Goal: Transaction & Acquisition: Purchase product/service

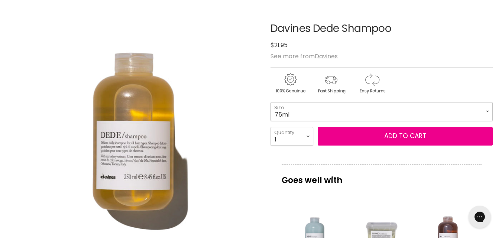
click at [474, 113] on select "75ml 250ml 1 Litre" at bounding box center [382, 111] width 222 height 19
click at [271, 102] on select "75ml 250ml 1 Litre" at bounding box center [382, 111] width 222 height 19
select select "250ml"
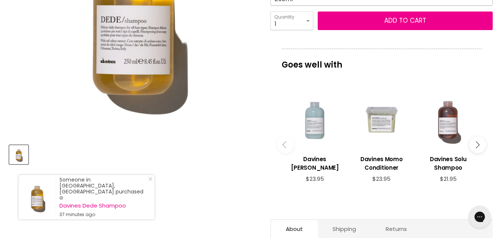
scroll to position [223, 0]
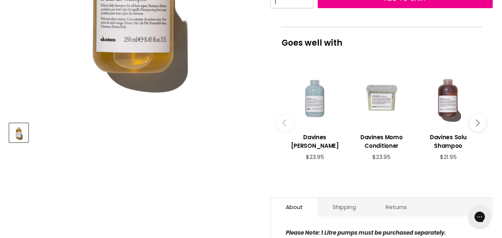
click at [478, 122] on button "Main content" at bounding box center [478, 123] width 17 height 17
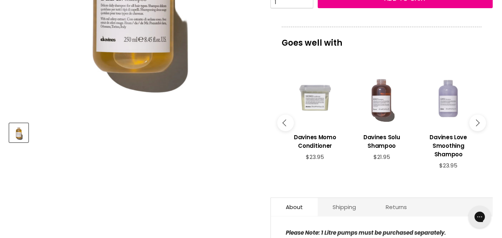
click at [478, 122] on button "Main content" at bounding box center [478, 123] width 17 height 17
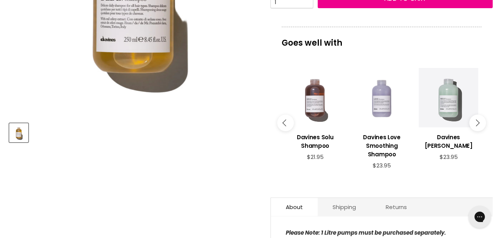
click at [478, 122] on button "Main content" at bounding box center [478, 123] width 17 height 17
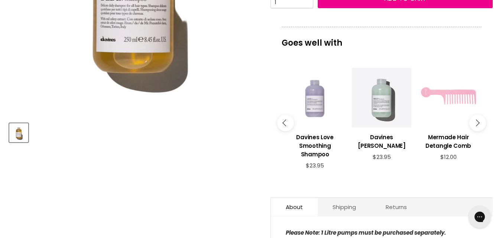
click at [478, 122] on button "Main content" at bounding box center [478, 123] width 17 height 17
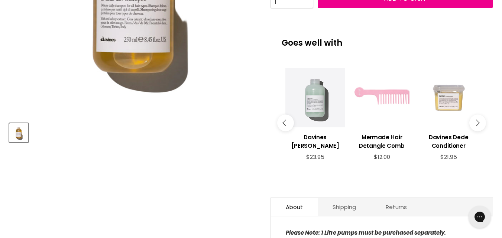
click at [478, 122] on button "Main content" at bounding box center [478, 123] width 17 height 17
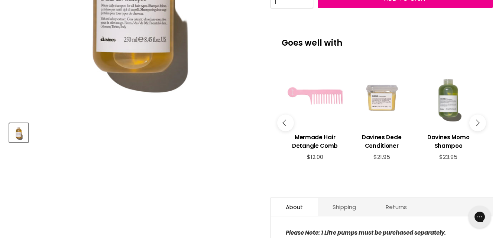
click at [478, 122] on button "Main content" at bounding box center [478, 123] width 17 height 17
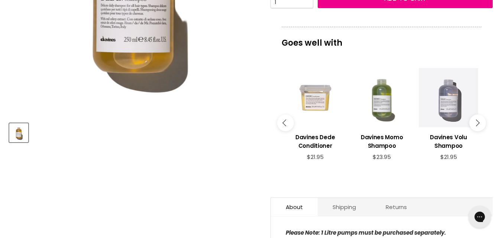
click at [478, 122] on button "Main content" at bounding box center [478, 123] width 17 height 17
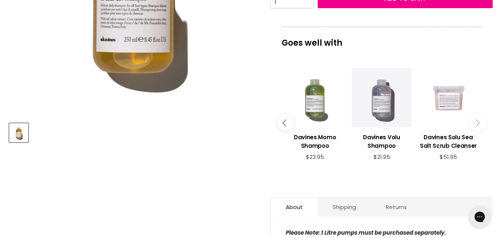
click at [478, 122] on button "Main content" at bounding box center [478, 123] width 17 height 17
click at [284, 120] on icon "Main content" at bounding box center [286, 123] width 7 height 7
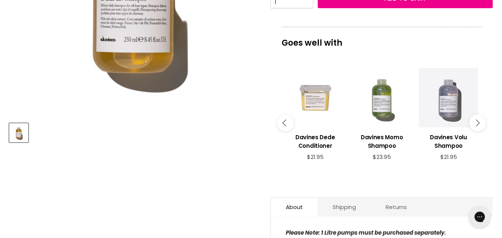
click at [284, 120] on icon "Main content" at bounding box center [286, 123] width 7 height 7
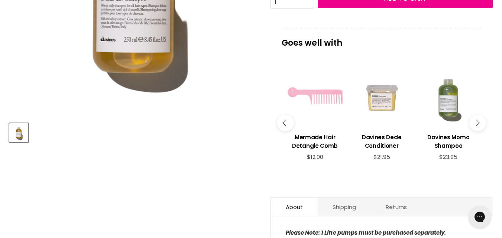
click at [284, 120] on icon "Main content" at bounding box center [286, 123] width 7 height 7
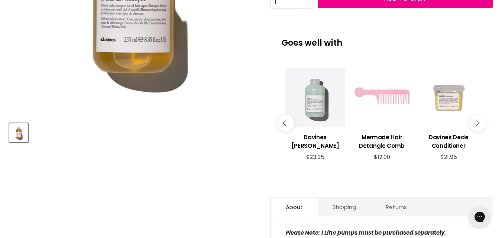
click at [287, 122] on button "Main content" at bounding box center [285, 123] width 17 height 17
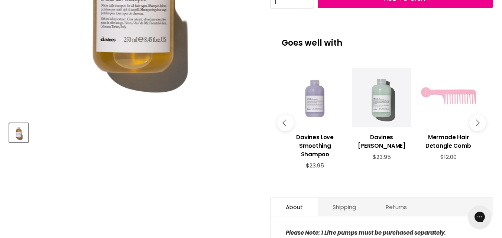
click at [287, 122] on button "Main content" at bounding box center [285, 123] width 17 height 17
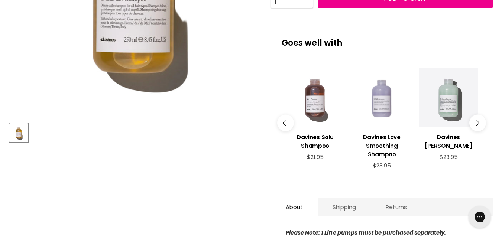
click at [287, 122] on button "Main content" at bounding box center [285, 123] width 17 height 17
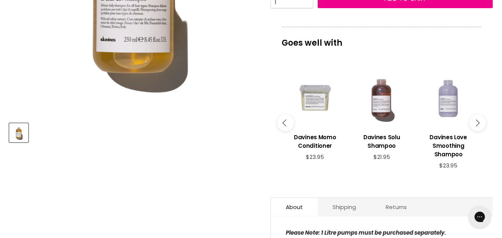
click at [287, 122] on button "Main content" at bounding box center [285, 123] width 17 height 17
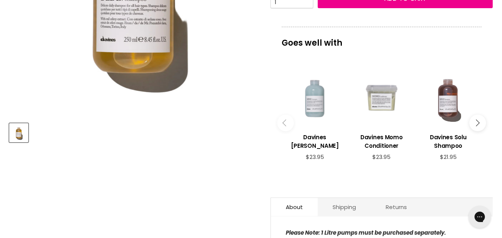
click at [287, 122] on button "Main content" at bounding box center [285, 123] width 17 height 17
click at [284, 120] on icon "Main content" at bounding box center [286, 123] width 7 height 7
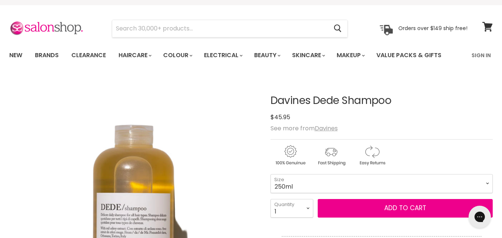
scroll to position [0, 0]
